Goal: Task Accomplishment & Management: Complete application form

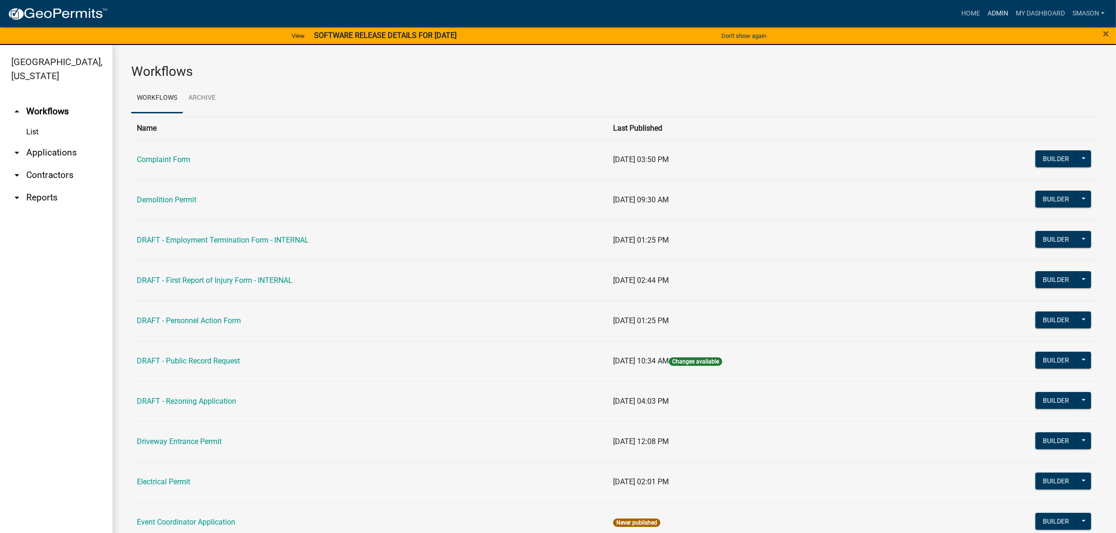
click at [983, 12] on link "Admin" at bounding box center [997, 14] width 28 height 18
click at [54, 164] on link "arrow_drop_down Applications" at bounding box center [56, 152] width 112 height 22
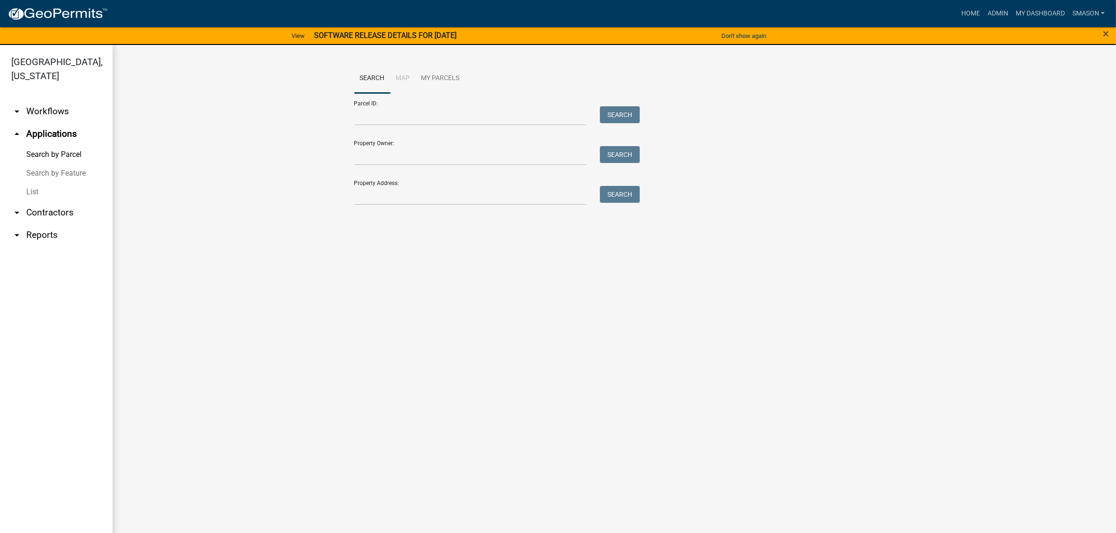
click at [36, 201] on link "List" at bounding box center [56, 192] width 112 height 19
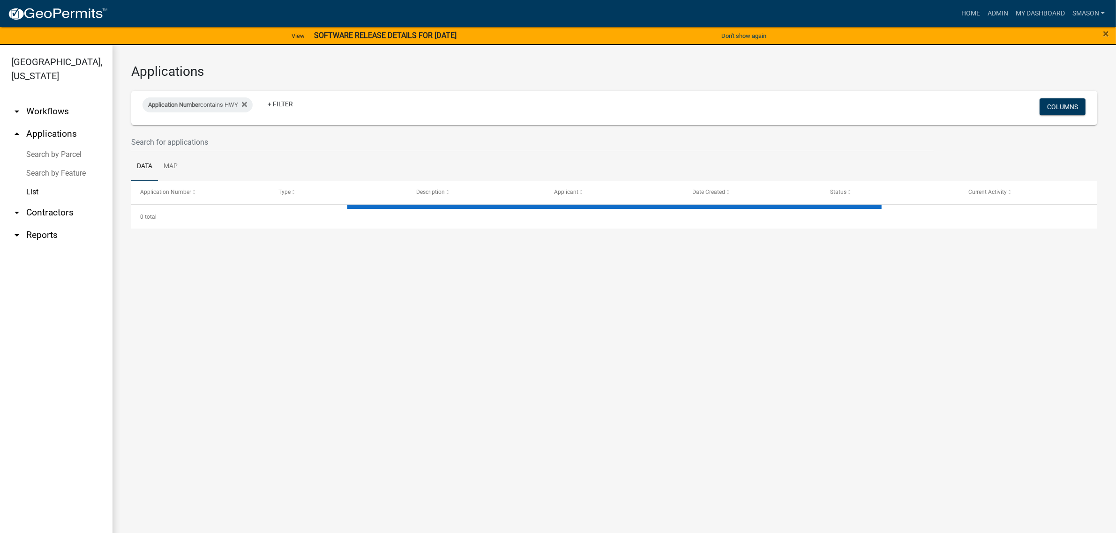
select select "3: 100"
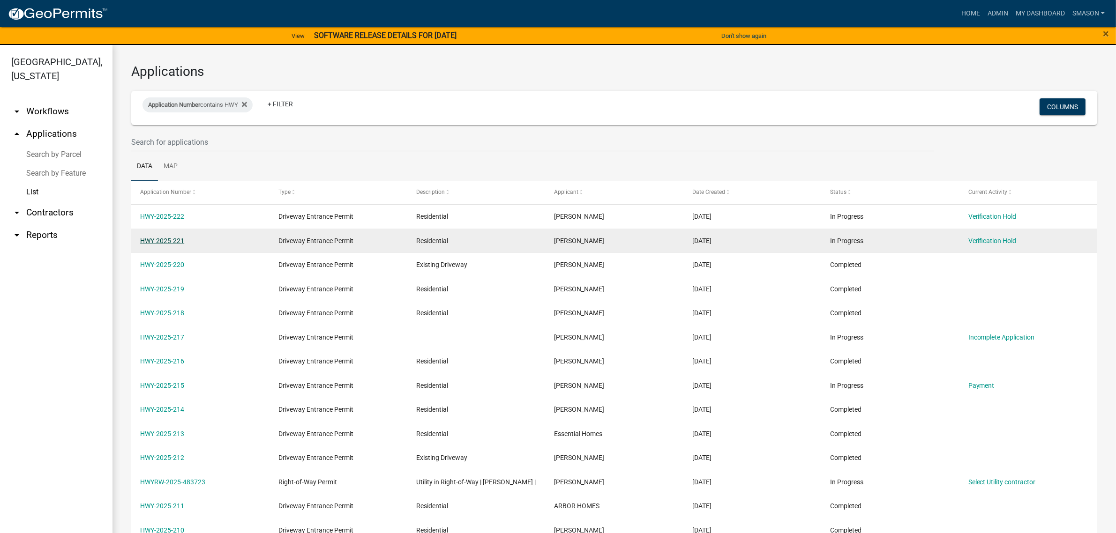
click at [163, 245] on link "HWY-2025-221" at bounding box center [162, 240] width 44 height 7
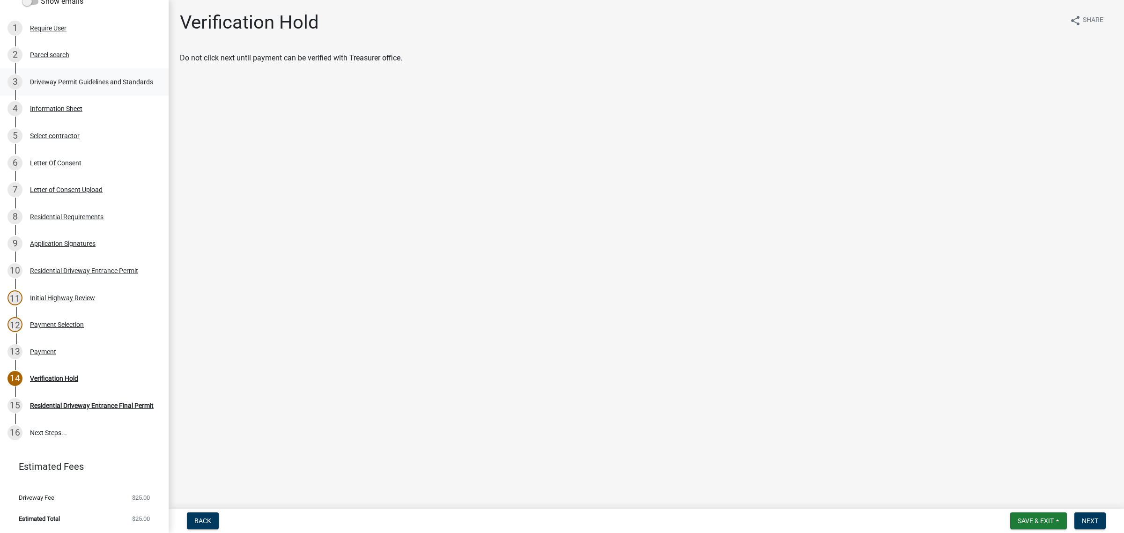
scroll to position [117, 0]
click at [70, 112] on div "Information Sheet" at bounding box center [56, 108] width 52 height 7
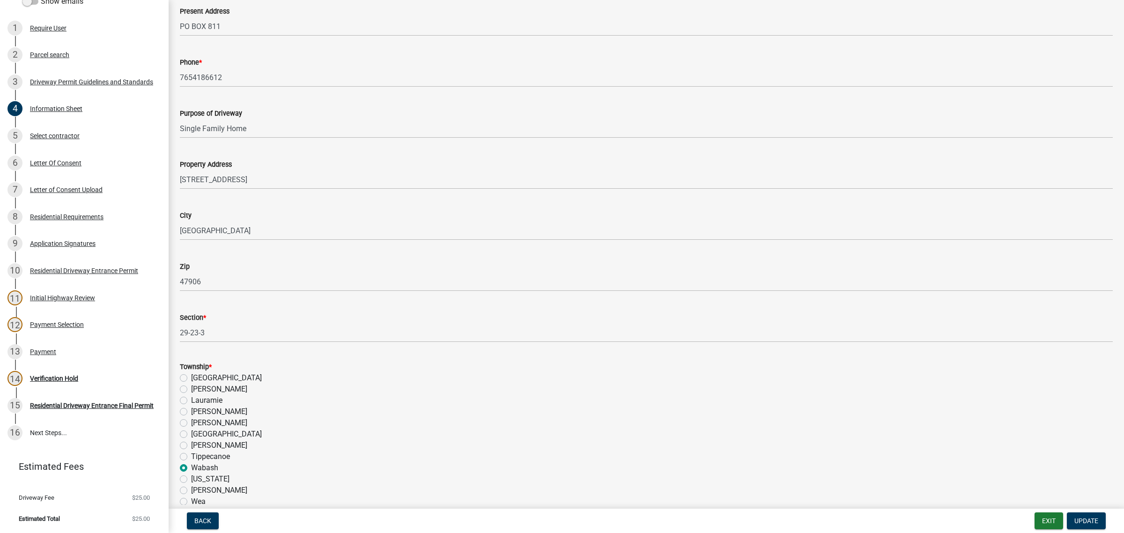
scroll to position [351, 0]
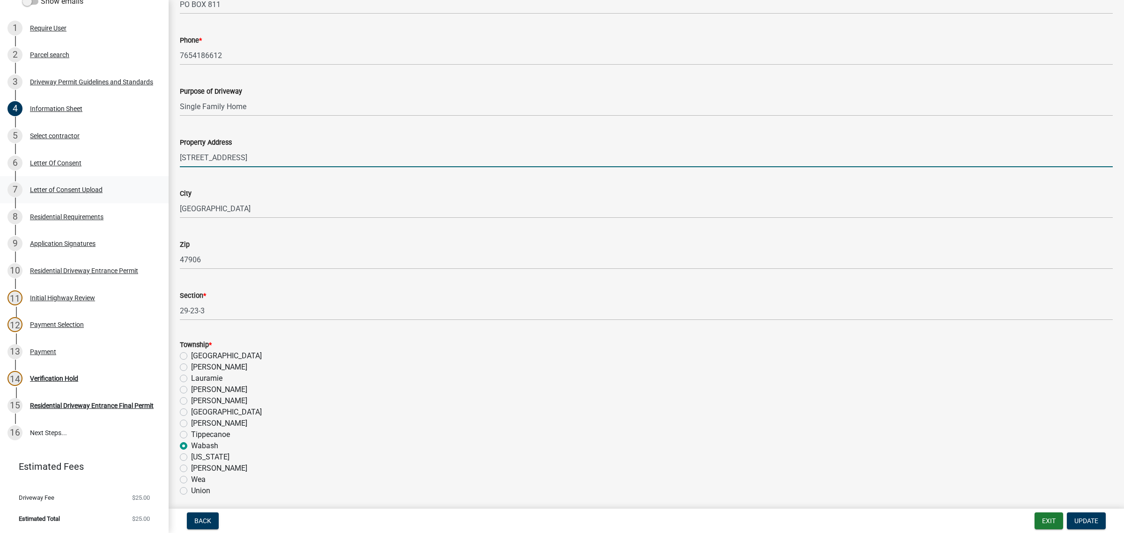
drag, startPoint x: 268, startPoint y: 282, endPoint x: 122, endPoint y: 289, distance: 146.3
click at [122, 289] on div "[GEOGRAPHIC_DATA][US_STATE] Entrance Permit HWY-2025-221 View Summary Notes Sho…" at bounding box center [562, 266] width 1124 height 533
drag, startPoint x: 260, startPoint y: 283, endPoint x: 272, endPoint y: 286, distance: 12.2
click at [260, 167] on input "[STREET_ADDRESS]" at bounding box center [646, 157] width 933 height 19
type input "[STREET_ADDRESS][PERSON_NAME]"
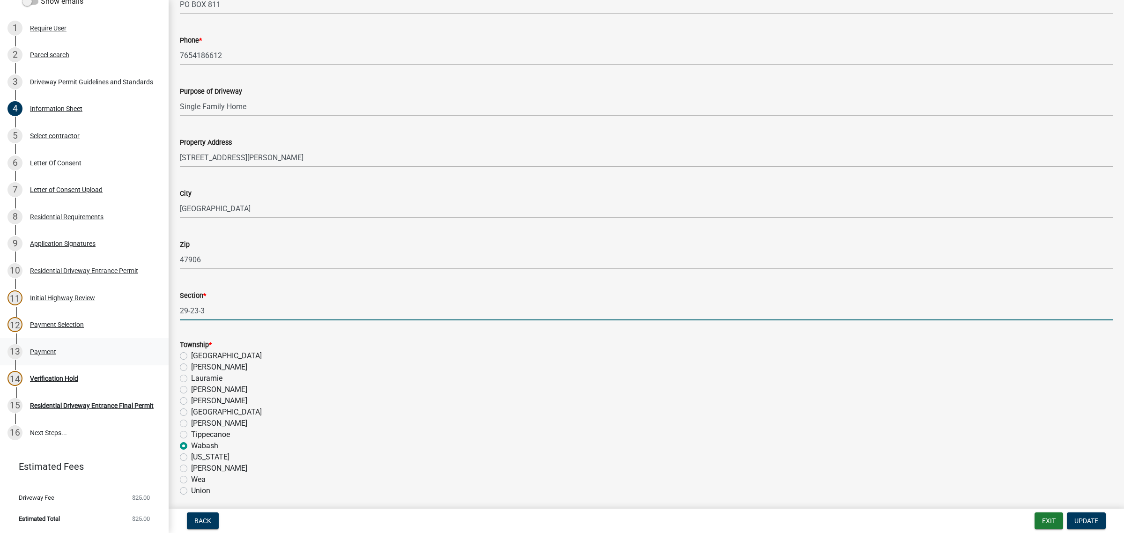
drag, startPoint x: 219, startPoint y: 468, endPoint x: 156, endPoint y: 471, distance: 63.3
click at [156, 471] on div "[GEOGRAPHIC_DATA][US_STATE] Entrance Permit HWY-2025-221 View Summary Notes Sho…" at bounding box center [562, 266] width 1124 height 533
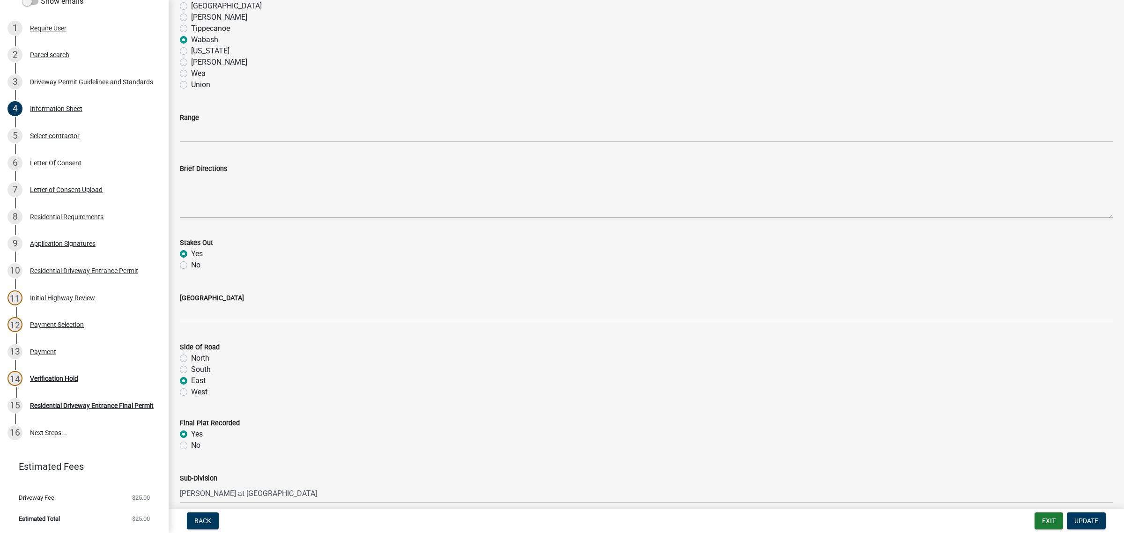
scroll to position [761, 0]
type input "25/24/5"
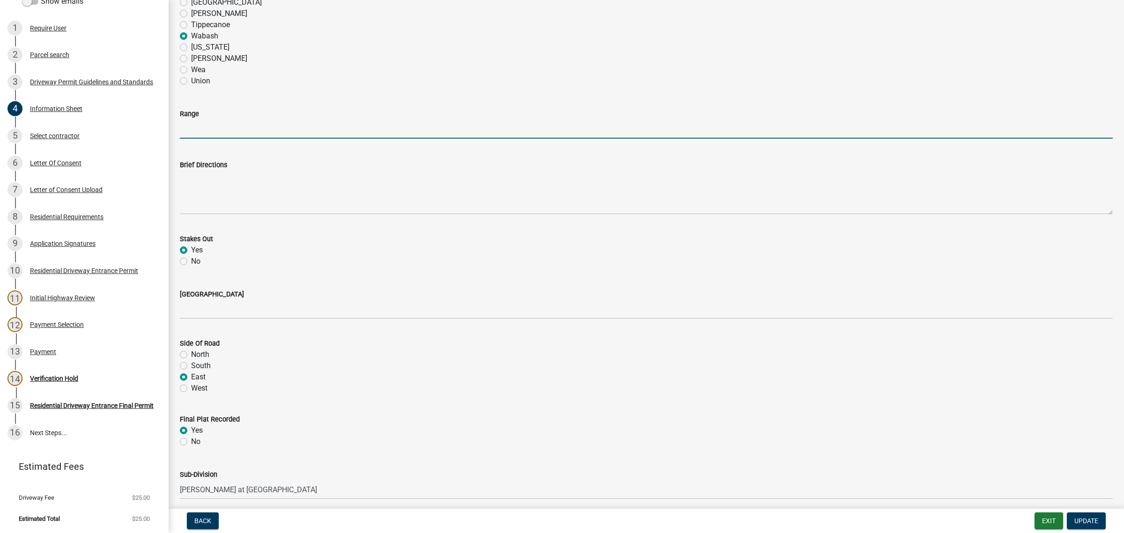
click at [206, 139] on input "Range" at bounding box center [646, 128] width 933 height 19
type input "5W"
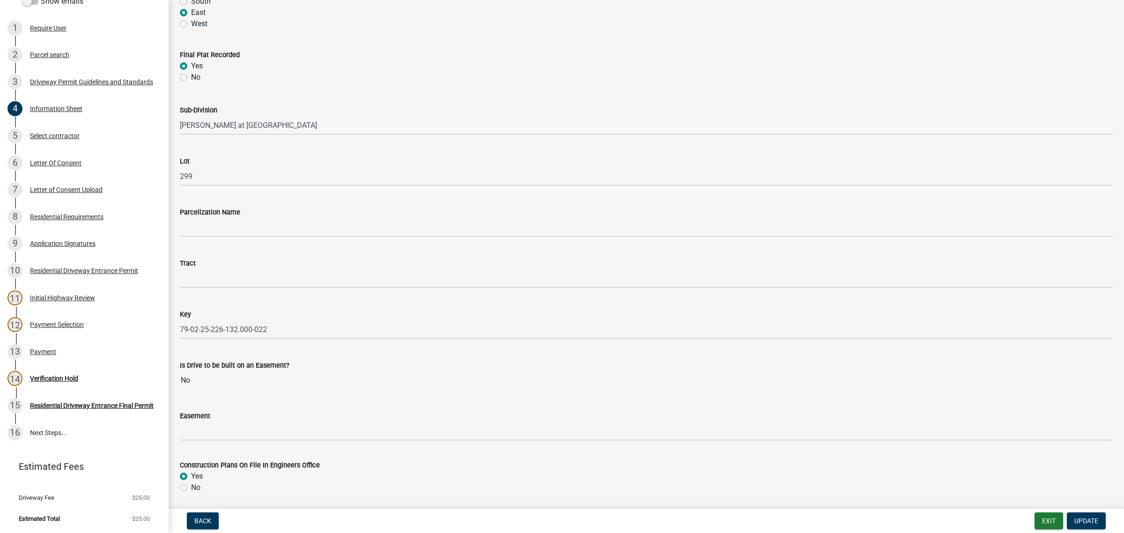
scroll to position [1113, 0]
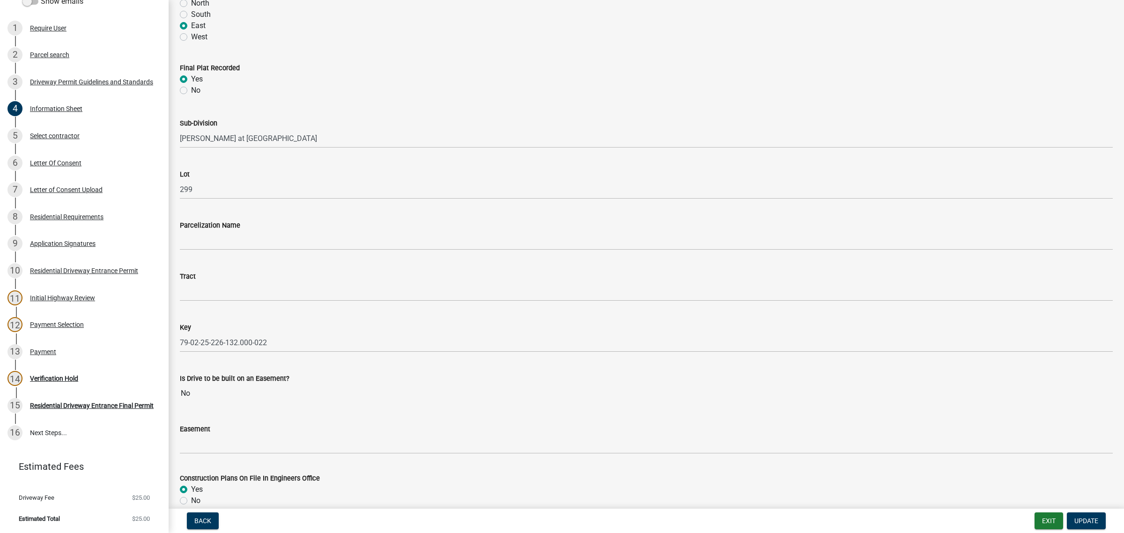
type input "W 600 N"
click at [1088, 517] on span "Update" at bounding box center [1087, 520] width 24 height 7
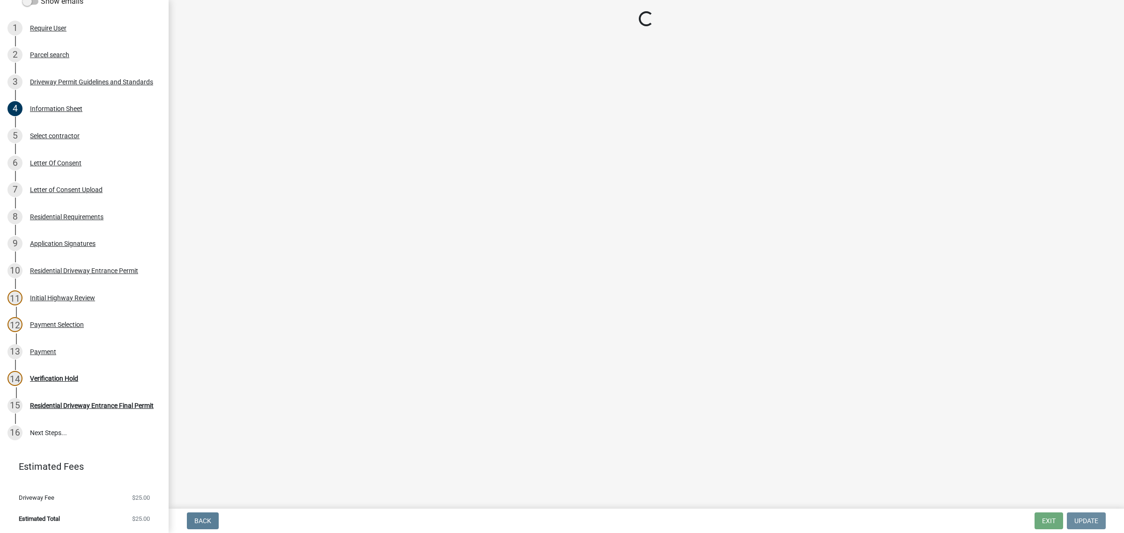
scroll to position [0, 0]
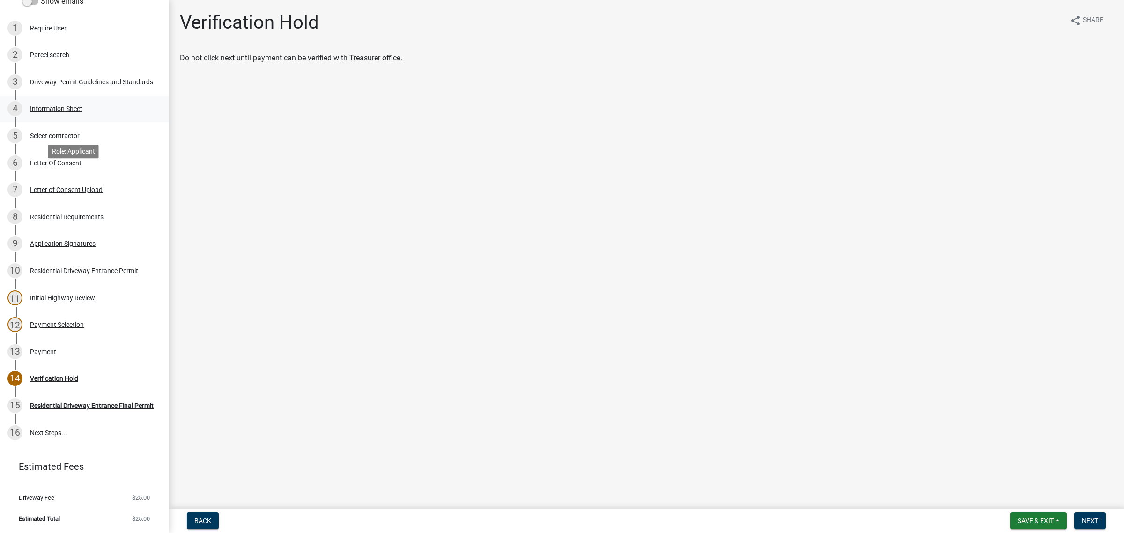
click at [82, 112] on div "Information Sheet" at bounding box center [56, 108] width 52 height 7
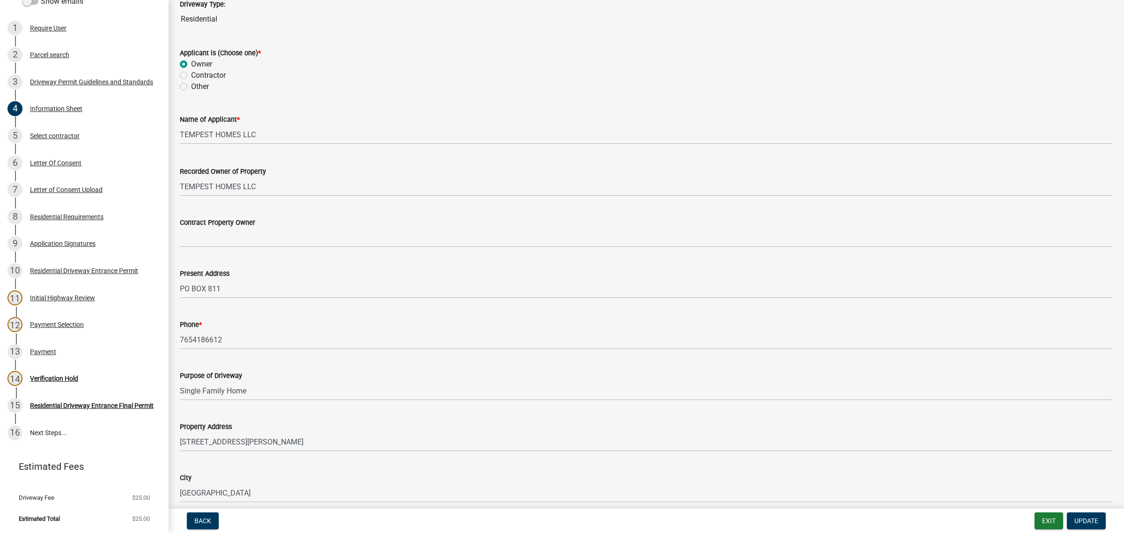
scroll to position [351, 0]
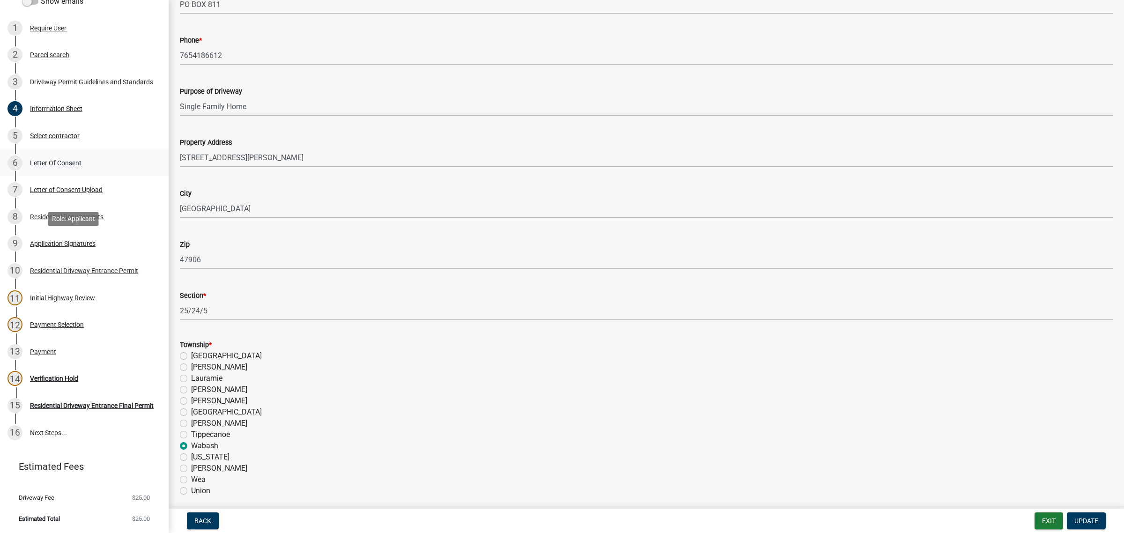
click at [82, 166] on div "Letter Of Consent" at bounding box center [56, 163] width 52 height 7
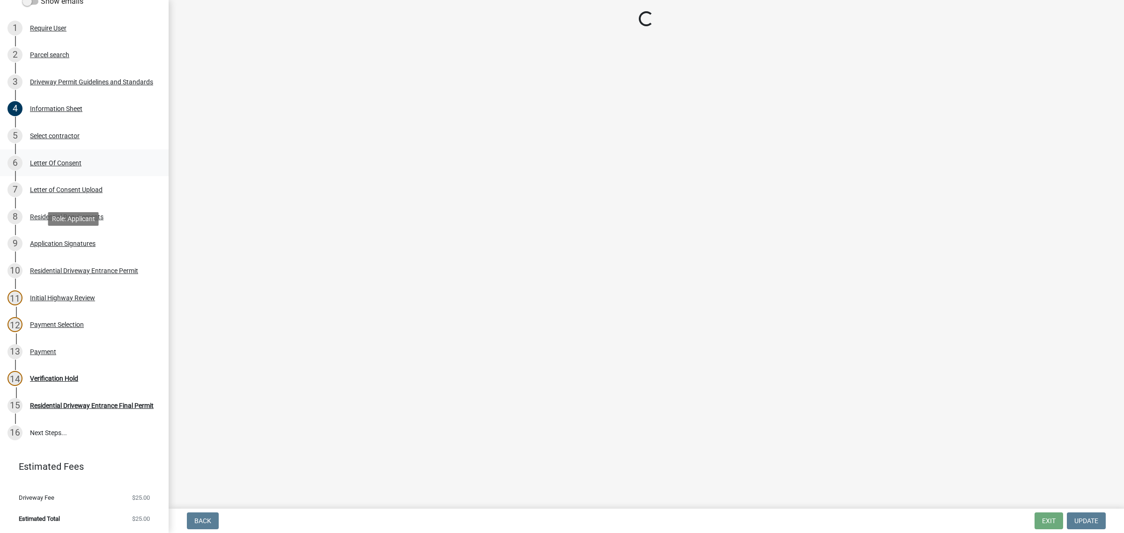
scroll to position [0, 0]
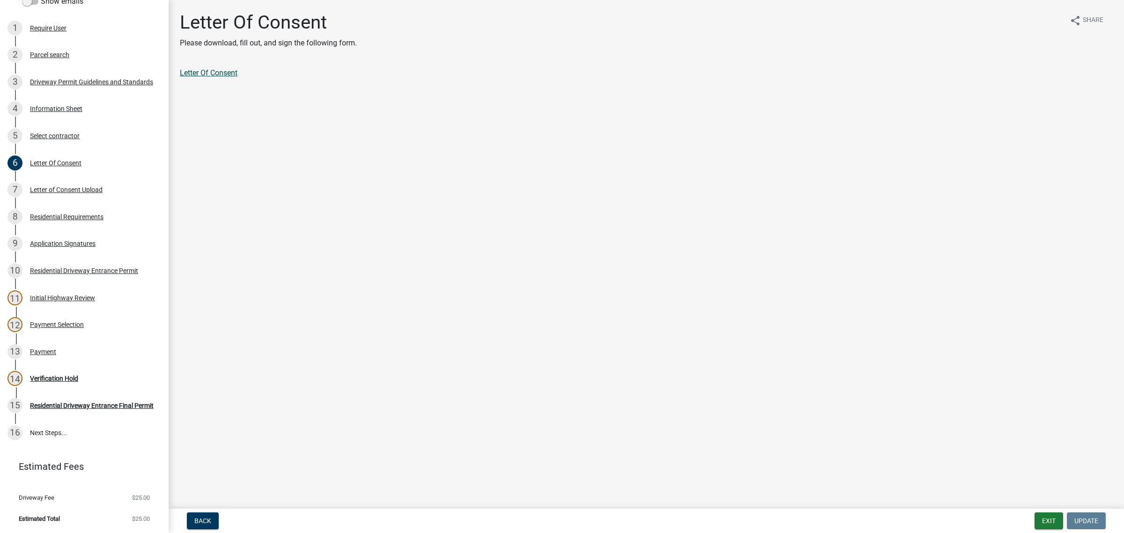
click at [228, 77] on link "Letter Of Consent" at bounding box center [209, 72] width 58 height 9
click at [47, 355] on div "Payment" at bounding box center [43, 352] width 26 height 7
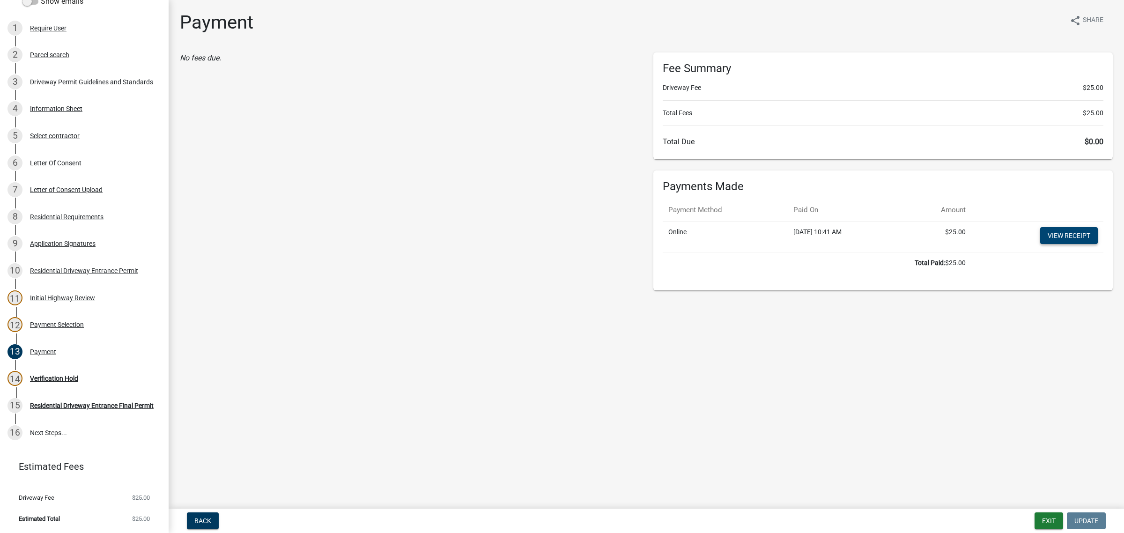
click at [1041, 244] on link "View receipt" at bounding box center [1070, 235] width 58 height 17
click at [55, 382] on div "Verification Hold" at bounding box center [54, 378] width 48 height 7
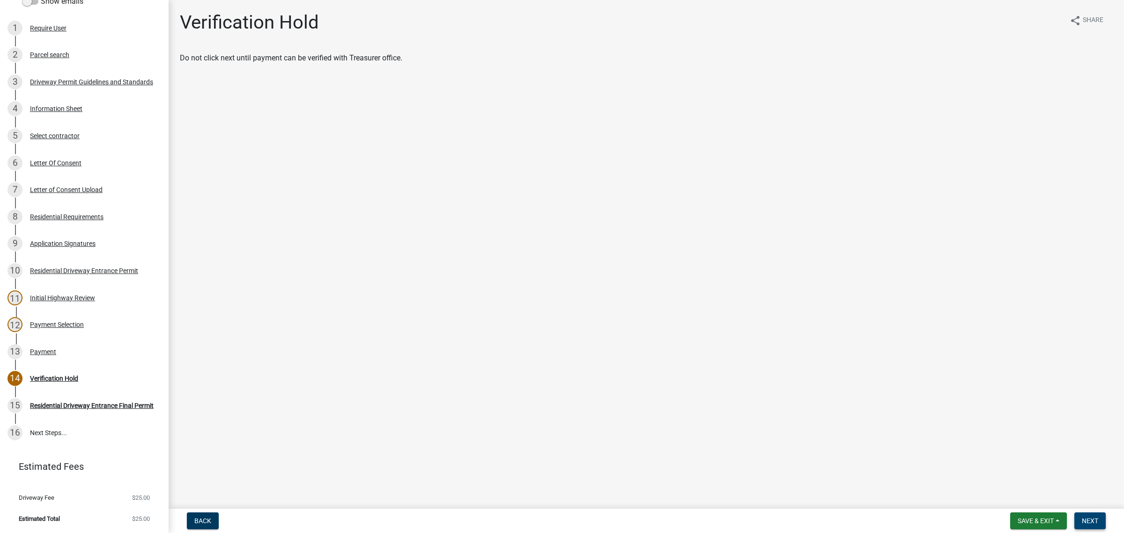
click at [1093, 520] on span "Next" at bounding box center [1090, 520] width 16 height 7
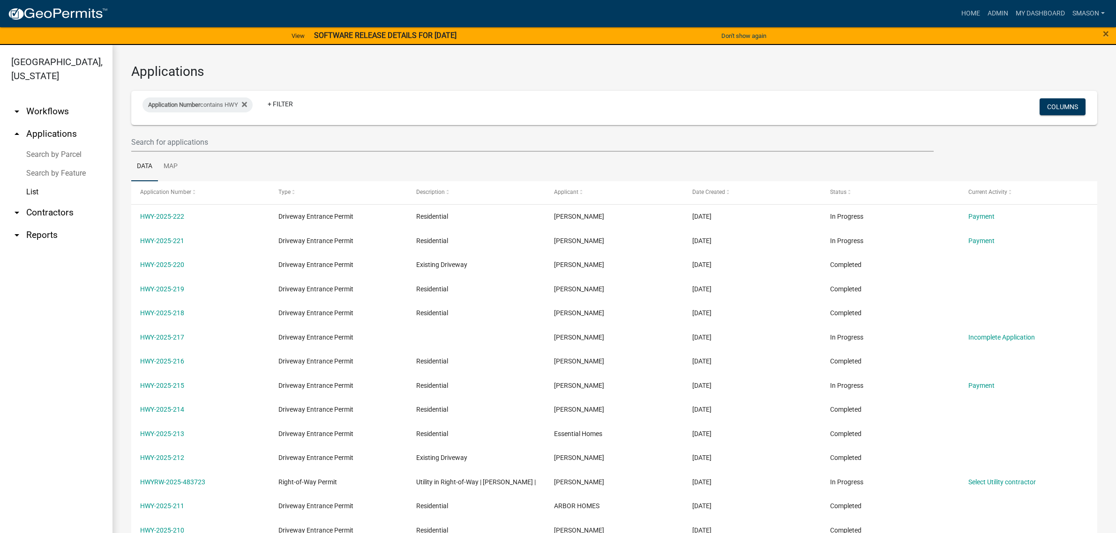
select select "3: 100"
